Goal: Information Seeking & Learning: Learn about a topic

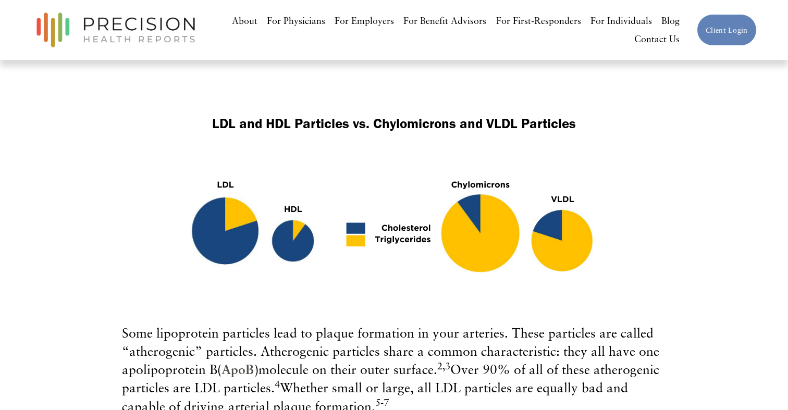
scroll to position [943, 0]
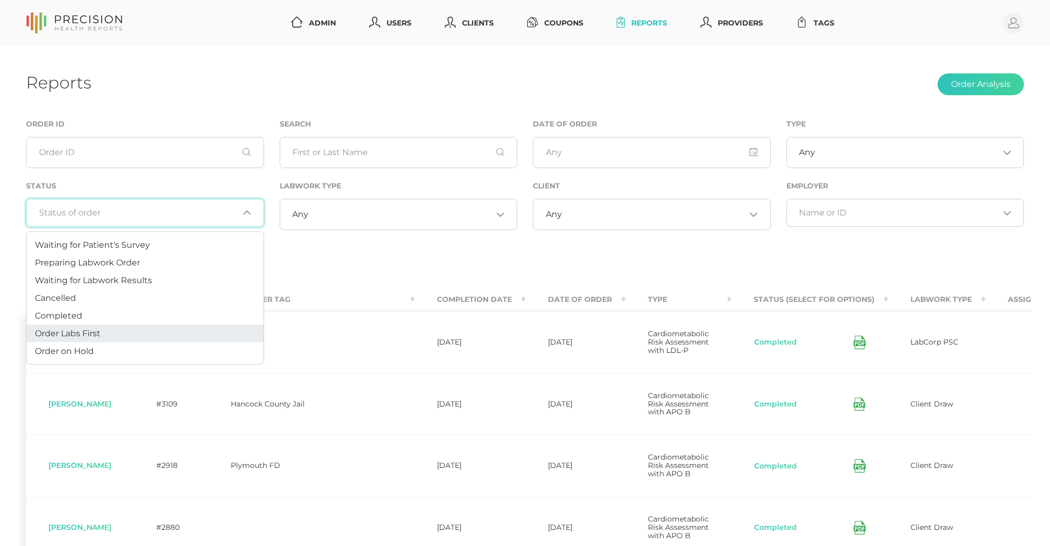
click at [144, 220] on div "Loading..." at bounding box center [145, 213] width 238 height 28
click at [123, 255] on li "Preparing Labwork Order" at bounding box center [145, 263] width 237 height 18
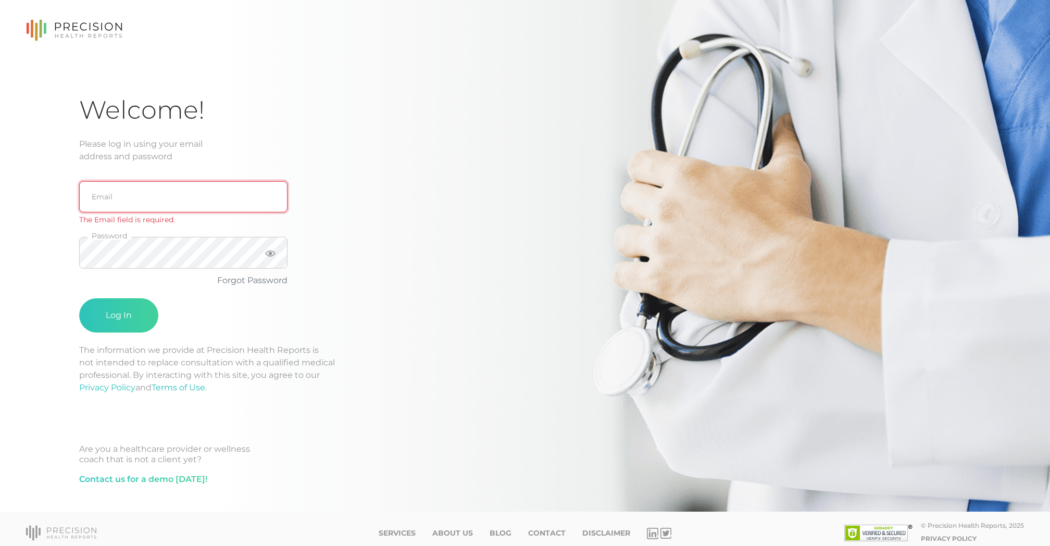
type input "support@precisionhealthreports.com"
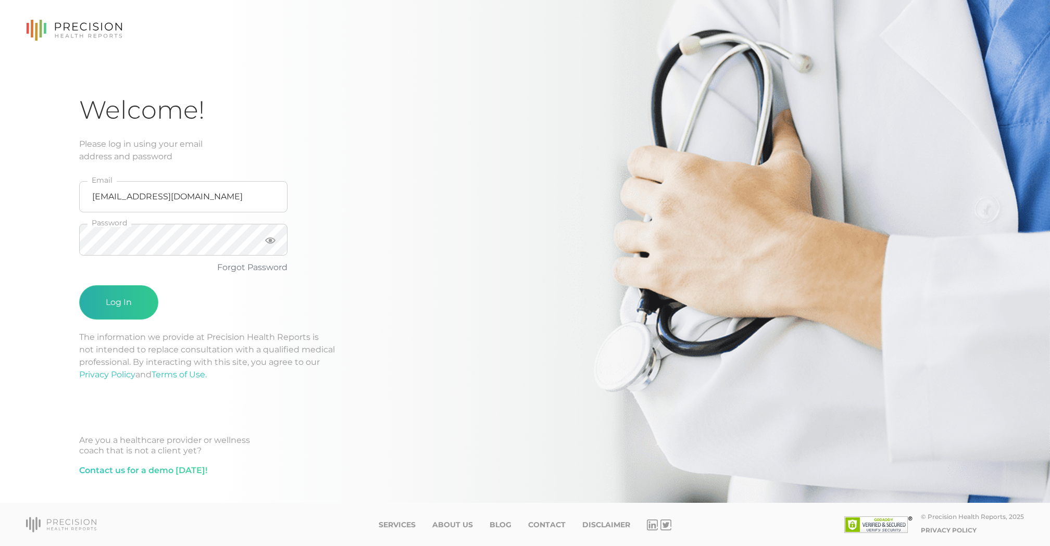
click at [107, 305] on button "Log In" at bounding box center [118, 302] width 79 height 34
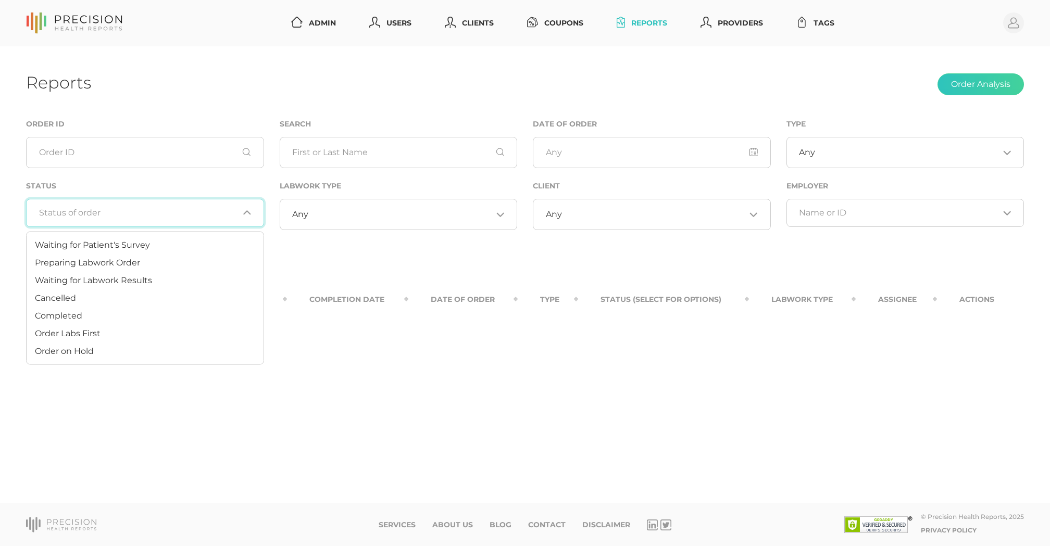
click at [148, 208] on input "Search for option" at bounding box center [139, 213] width 200 height 10
click at [123, 257] on span "Preparing Labwork Order" at bounding box center [87, 262] width 105 height 10
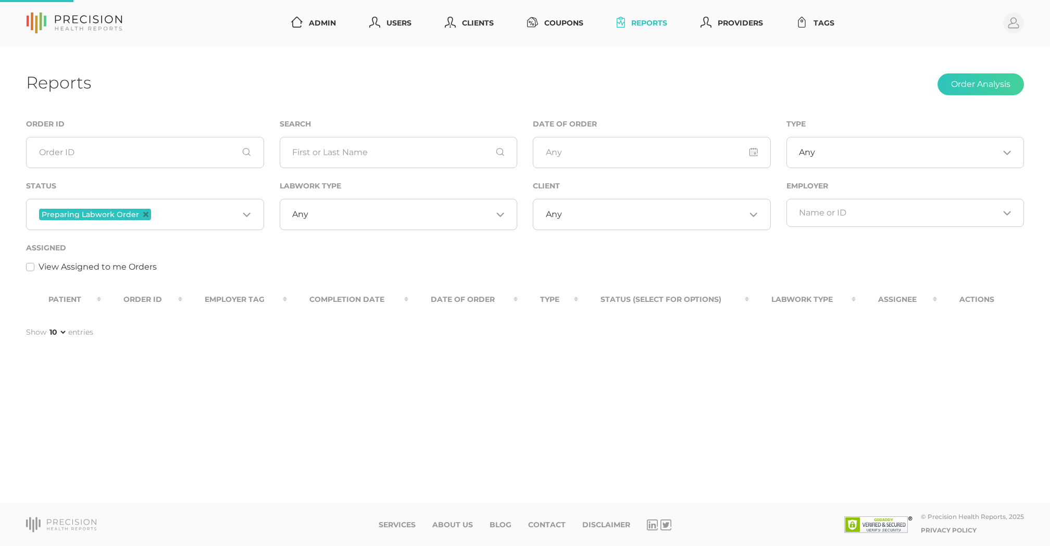
click at [195, 217] on input "Search for option" at bounding box center [195, 215] width 85 height 14
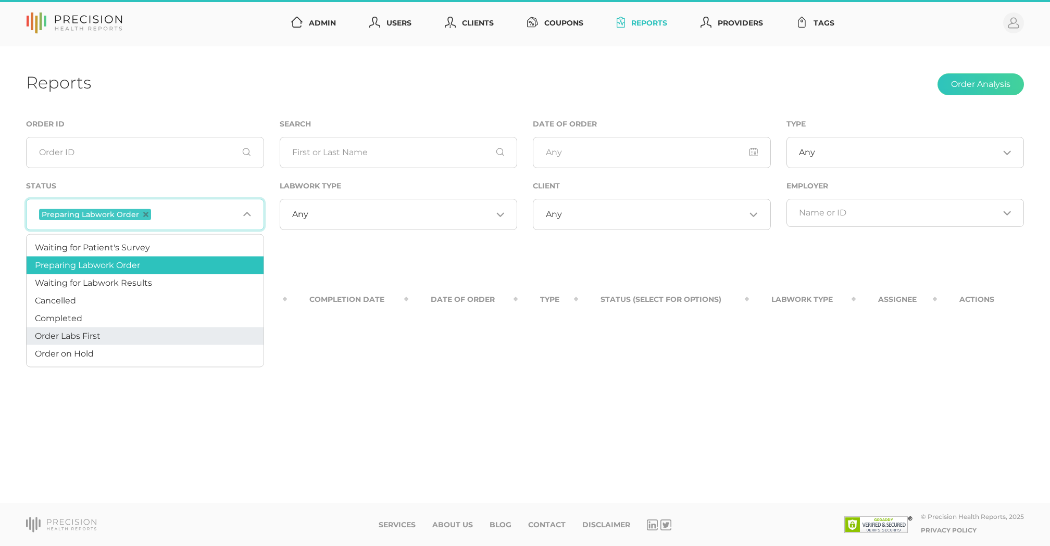
click at [118, 337] on li "Order Labs First" at bounding box center [145, 337] width 237 height 18
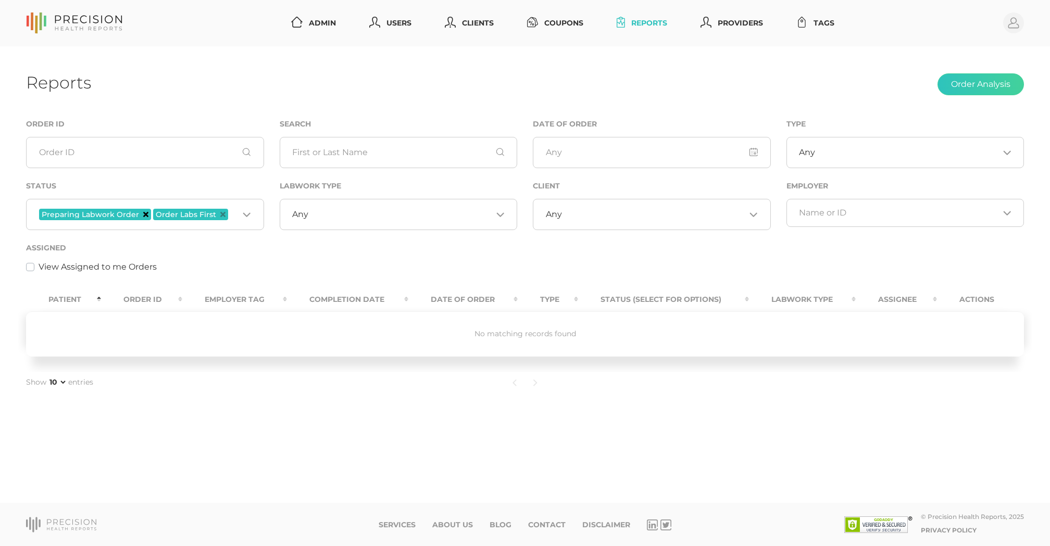
click at [144, 212] on icon "Deselect Preparing Labwork Order" at bounding box center [145, 214] width 5 height 5
click at [109, 216] on icon "Deselect Order Labs First" at bounding box center [108, 214] width 5 height 5
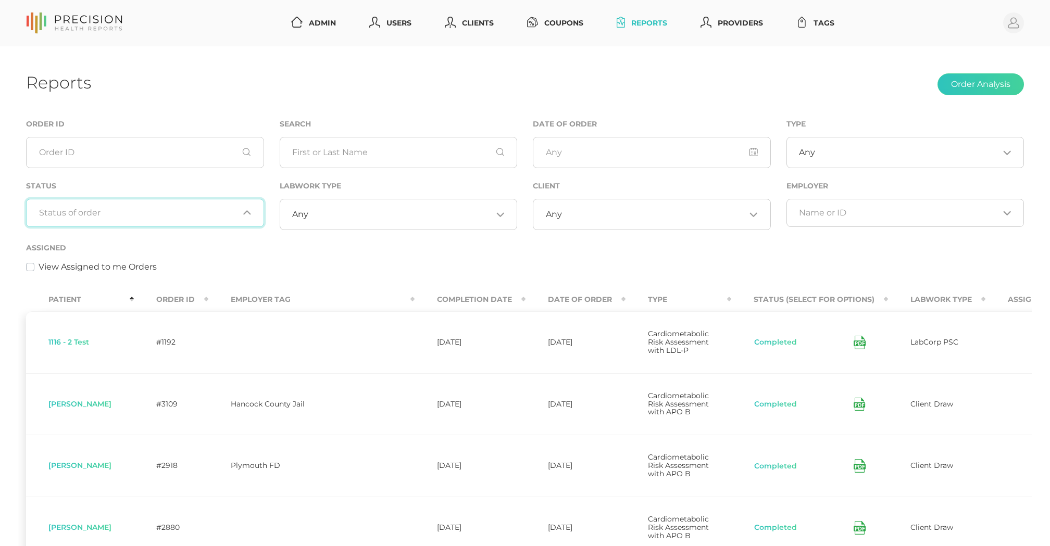
click at [109, 216] on input "Search for option" at bounding box center [139, 213] width 200 height 10
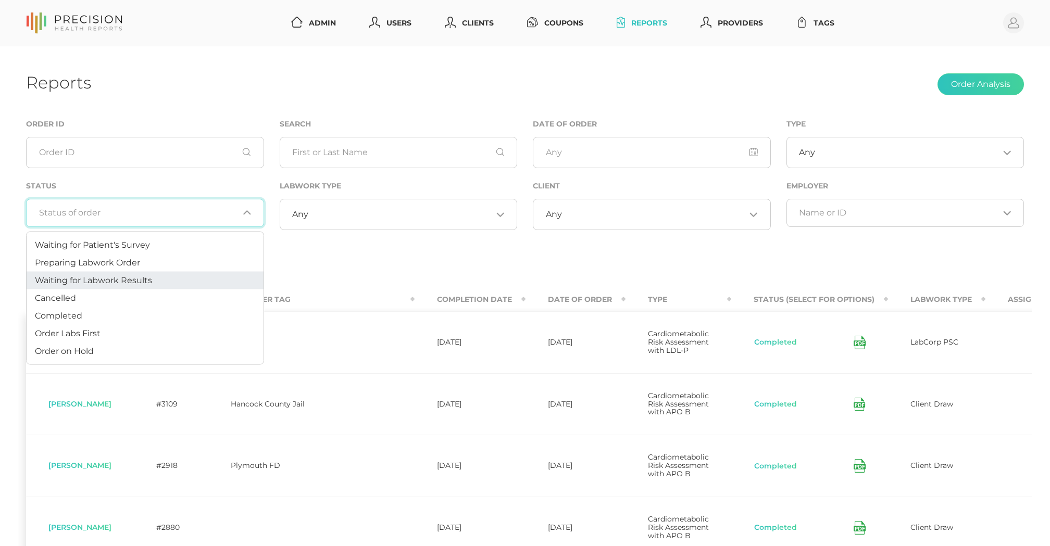
click at [107, 276] on span "Waiting for Labwork Results" at bounding box center [93, 280] width 117 height 10
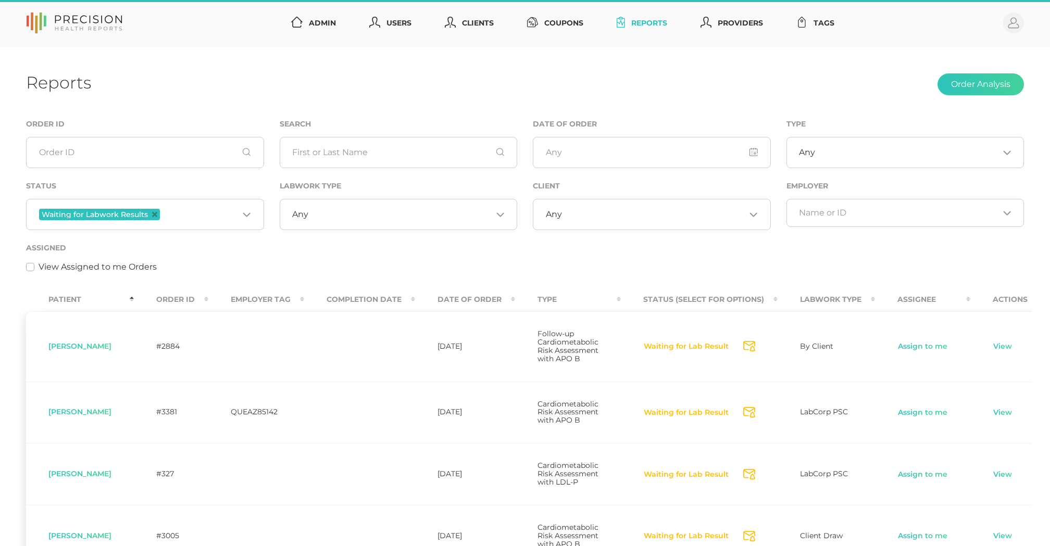
click at [652, 215] on input "Search for option" at bounding box center [654, 214] width 184 height 10
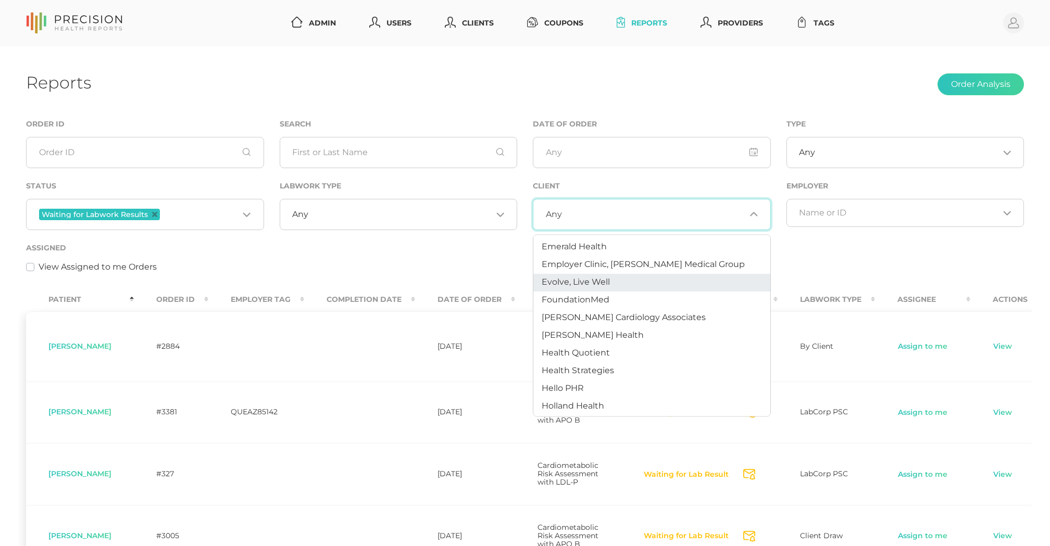
scroll to position [252, 0]
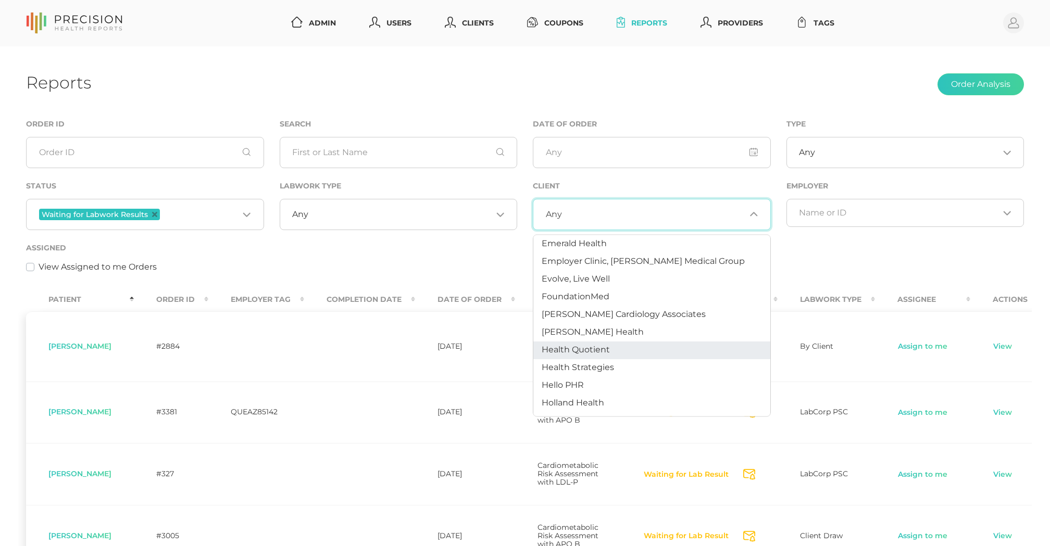
click at [603, 342] on li "Health Quotient" at bounding box center [651, 351] width 237 height 18
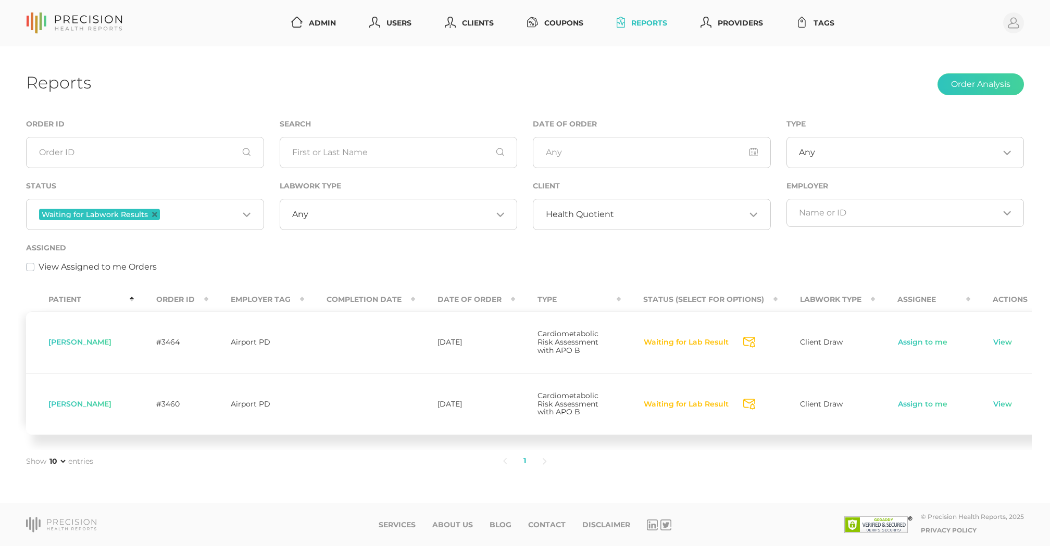
click at [615, 220] on input "Search for option" at bounding box center [680, 214] width 132 height 10
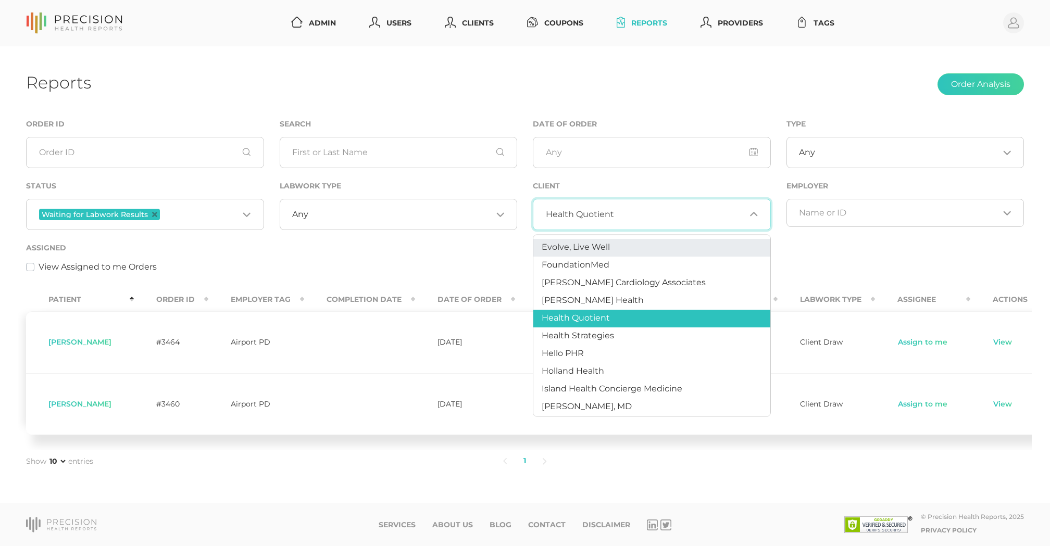
scroll to position [288, 0]
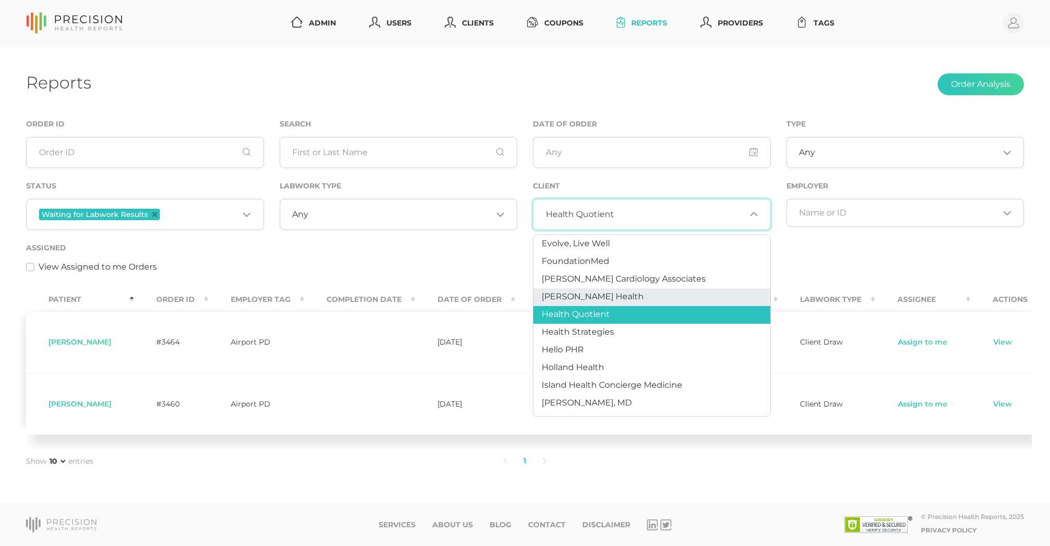
click at [608, 297] on span "Hancock Health" at bounding box center [593, 297] width 102 height 10
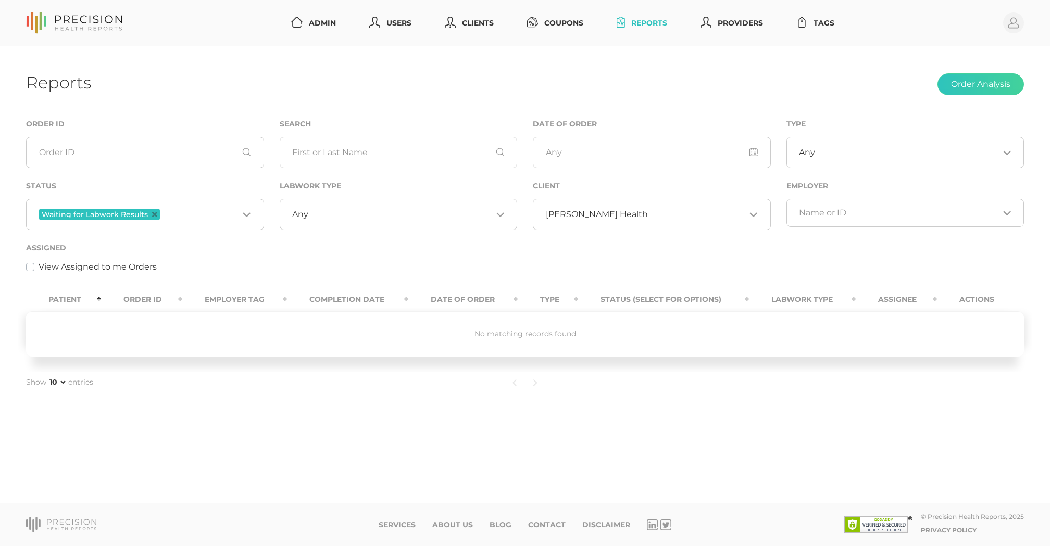
click at [581, 219] on span "Hancock Health" at bounding box center [597, 214] width 102 height 10
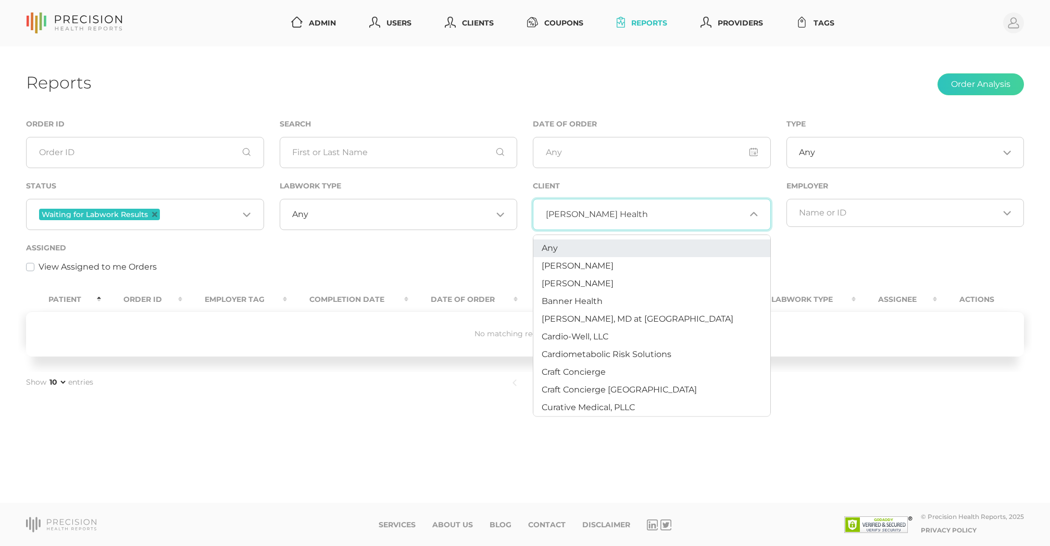
scroll to position [0, 0]
click at [557, 251] on span "Any" at bounding box center [550, 248] width 16 height 10
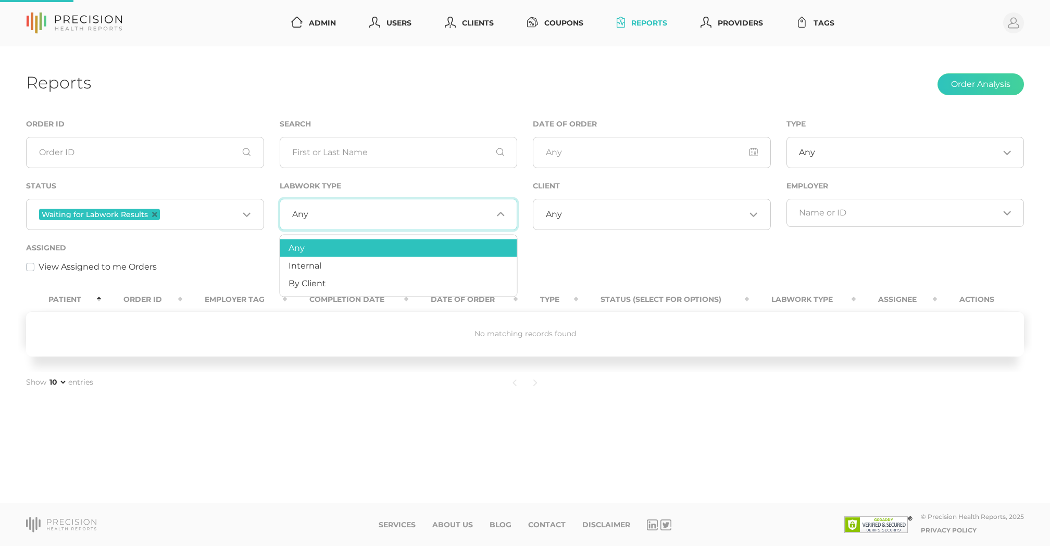
click at [411, 219] on input "Search for option" at bounding box center [400, 214] width 184 height 10
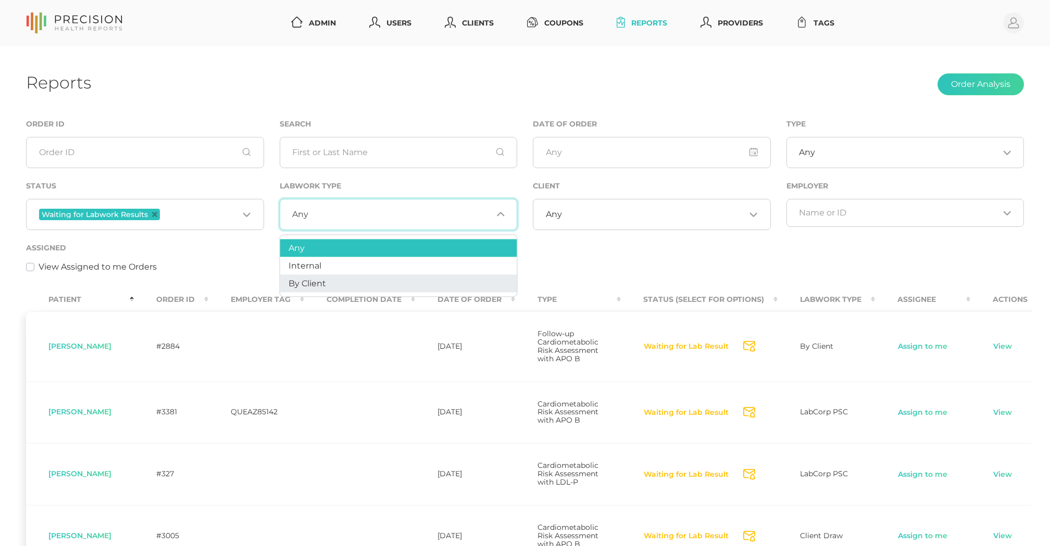
click at [368, 276] on li "By Client" at bounding box center [398, 284] width 237 height 18
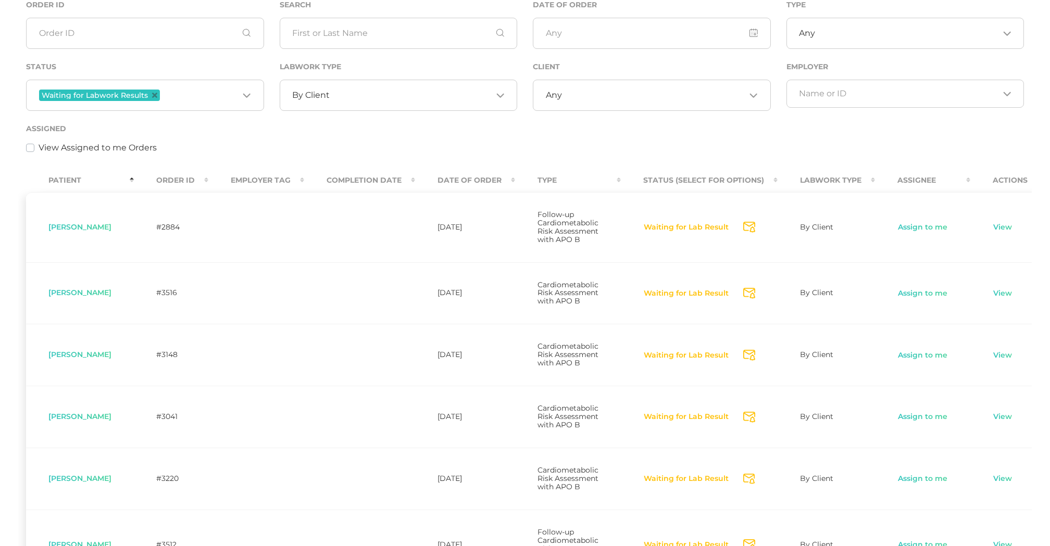
scroll to position [122, 0]
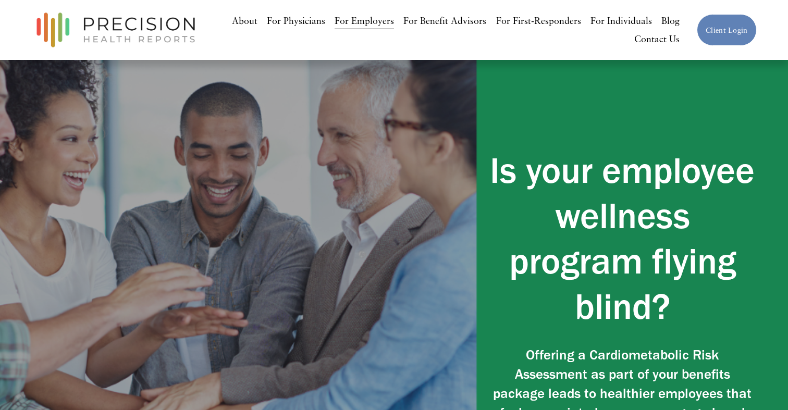
click at [466, 22] on link "For Benefit Advisors" at bounding box center [444, 20] width 83 height 19
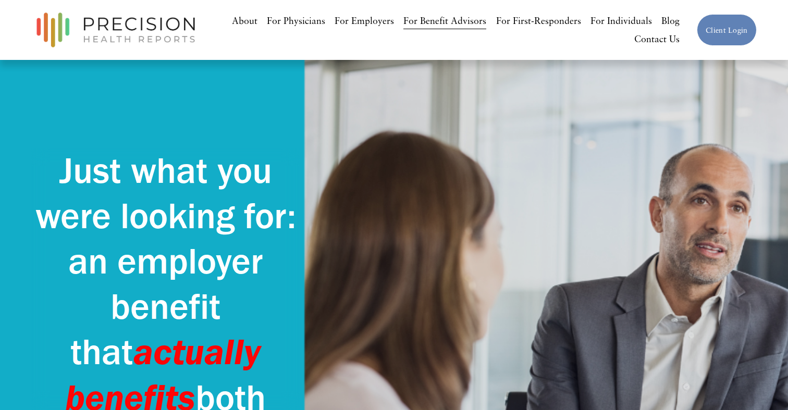
click at [528, 25] on link "For First-Responders" at bounding box center [538, 20] width 85 height 19
